Goal: Navigation & Orientation: Go to known website

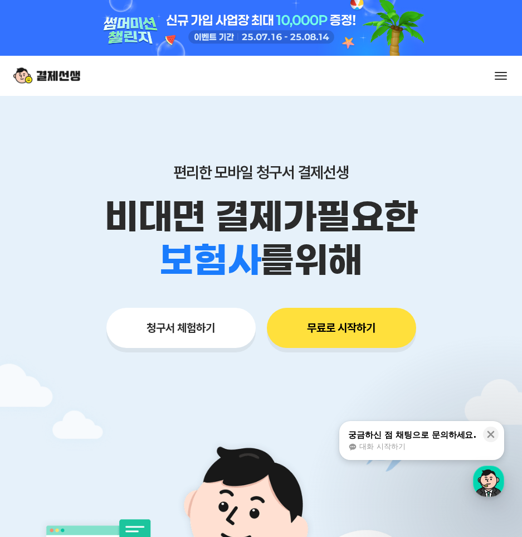
click at [501, 66] on div "서비스 소개 스토리 고객센터 매니저사이트 로그인 시작하기" at bounding box center [261, 76] width 522 height 40
click at [501, 74] on button at bounding box center [501, 76] width 16 height 16
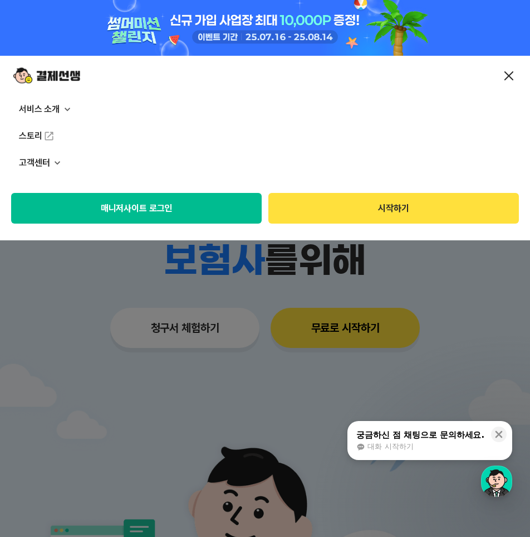
click at [196, 229] on div "매니저사이트 로그인 시작하기" at bounding box center [265, 208] width 530 height 64
click at [194, 211] on button "매니저사이트 로그인" at bounding box center [136, 208] width 251 height 31
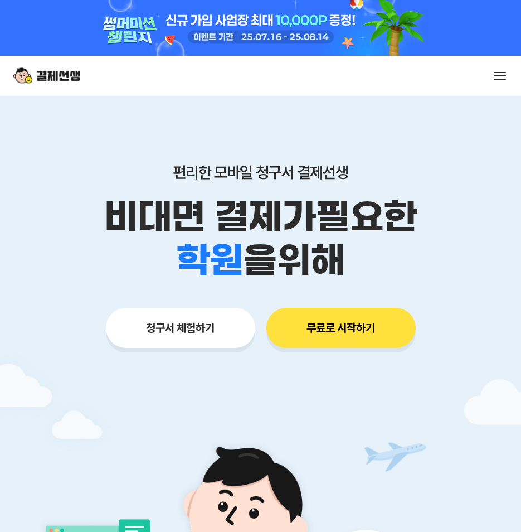
click at [492, 74] on button at bounding box center [500, 76] width 16 height 16
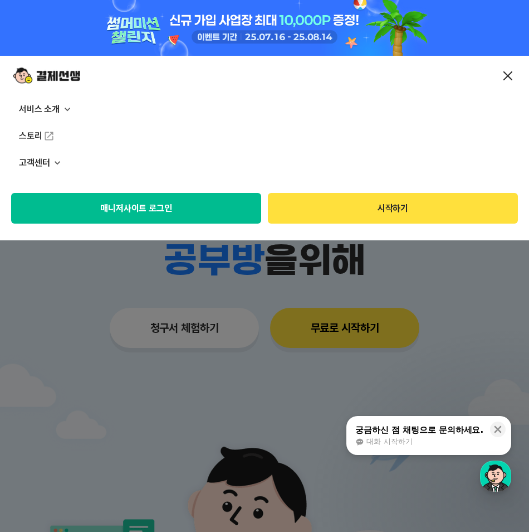
click at [156, 217] on button "매니저사이트 로그인" at bounding box center [136, 208] width 250 height 31
